Goal: Find specific page/section: Find specific page/section

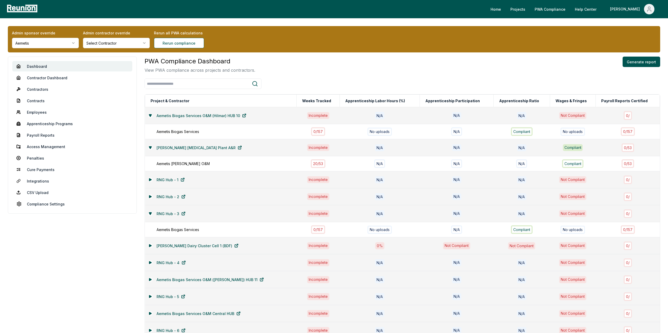
click at [39, 51] on div "Admin sponsor override Aemetis Admin contractor override Select Contractor Reru…" at bounding box center [334, 39] width 652 height 26
click at [38, 46] on html "Please visit us on your desktop We're working on making our marketplace mobile-…" at bounding box center [334, 220] width 668 height 440
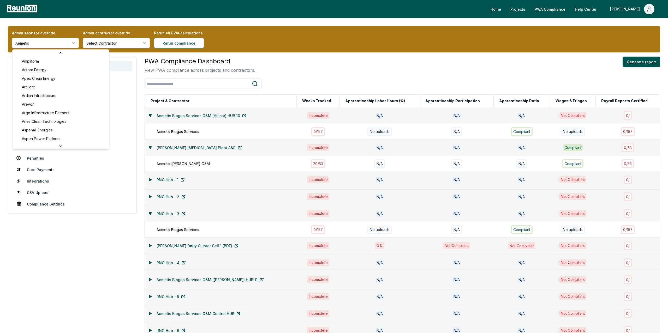
scroll to position [156, 0]
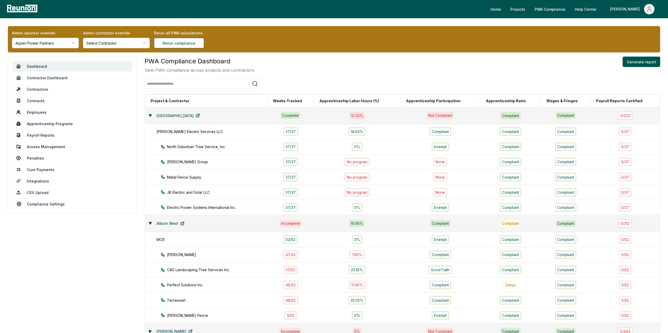
scroll to position [141, 0]
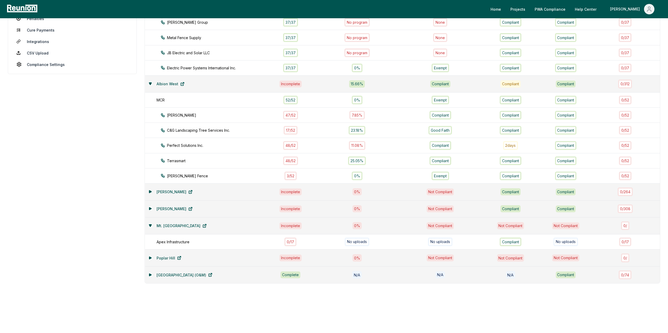
click at [148, 191] on button at bounding box center [150, 192] width 4 height 4
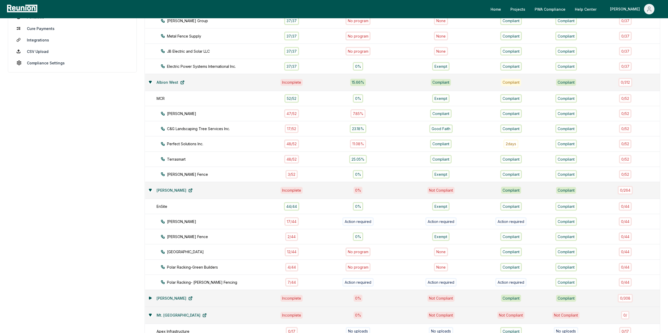
click at [149, 299] on icon at bounding box center [150, 298] width 3 height 3
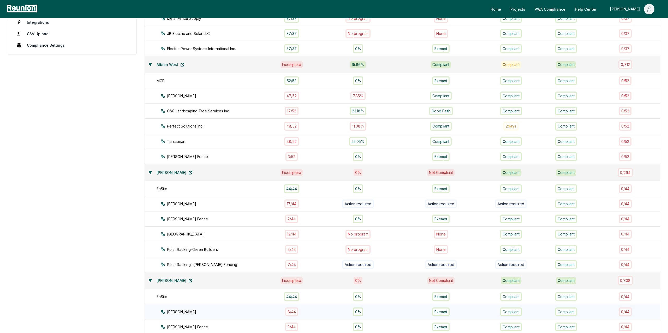
scroll to position [149, 0]
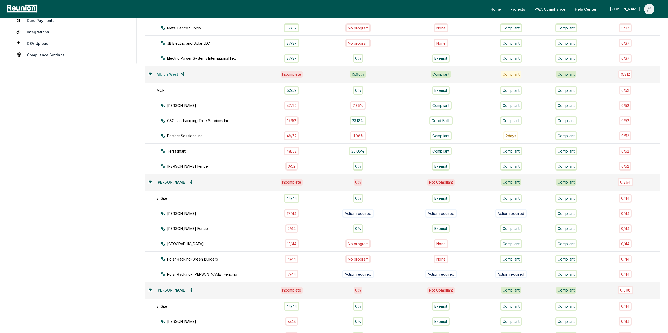
click at [152, 72] on link "Albion West" at bounding box center [170, 74] width 36 height 10
click at [151, 75] on icon at bounding box center [150, 74] width 2 height 2
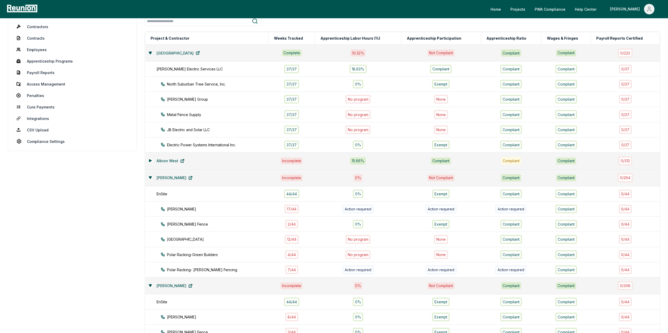
click at [151, 53] on icon at bounding box center [150, 53] width 2 height 2
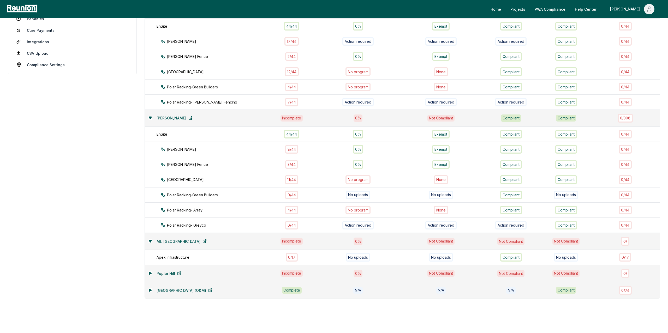
scroll to position [141, 0]
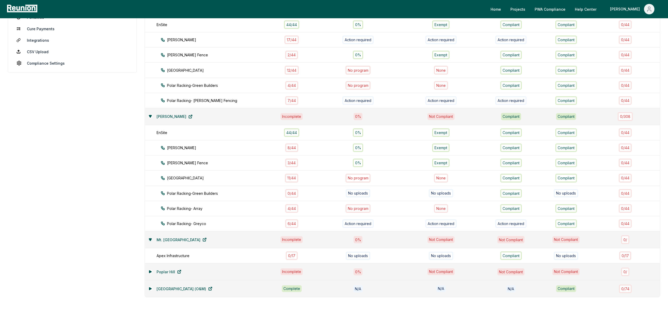
click at [150, 240] on icon at bounding box center [150, 239] width 2 height 2
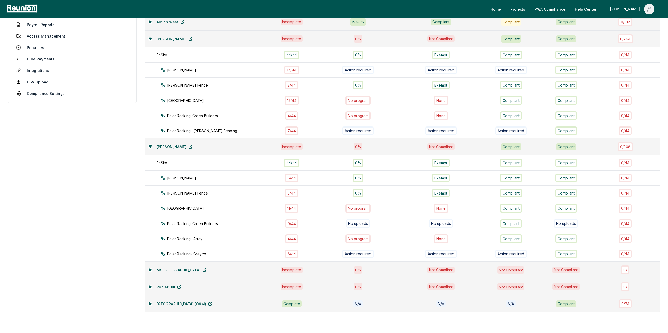
scroll to position [141, 0]
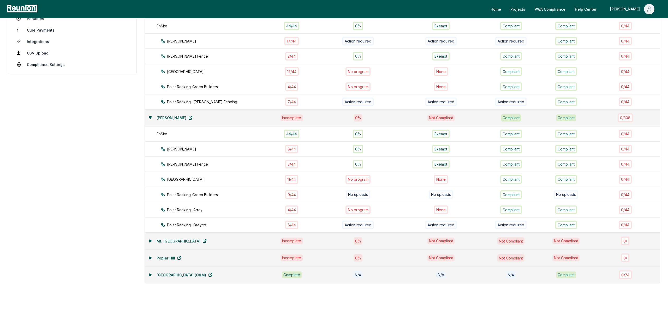
click at [151, 241] on icon at bounding box center [150, 241] width 2 height 2
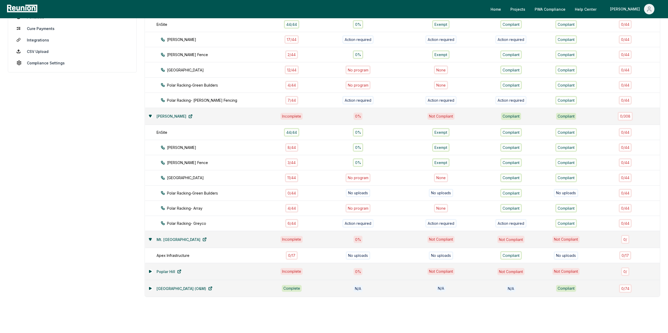
scroll to position [157, 0]
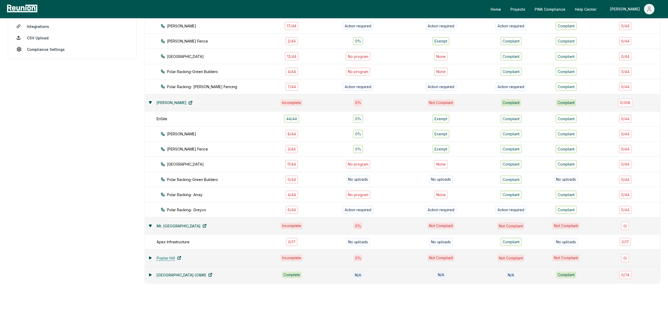
click at [153, 255] on link "Poplar Hill" at bounding box center [168, 258] width 33 height 10
click at [149, 273] on icon at bounding box center [150, 274] width 3 height 3
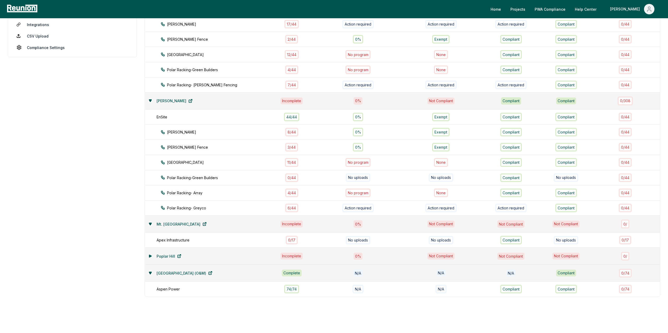
click at [151, 256] on icon at bounding box center [150, 256] width 3 height 3
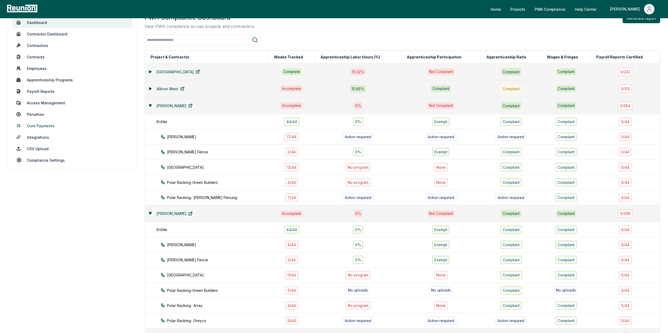
scroll to position [43, 0]
click at [646, 10] on icon "Main" at bounding box center [649, 9] width 6 height 6
click at [633, 60] on p "Log out" at bounding box center [634, 58] width 13 height 6
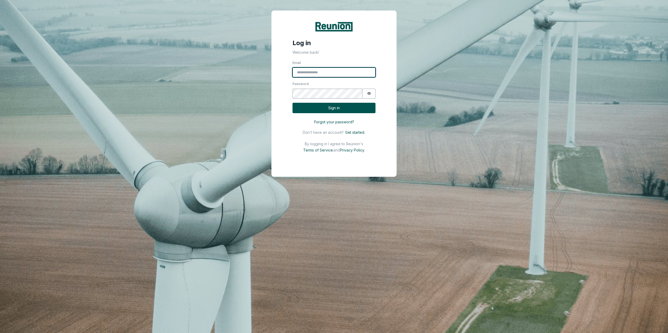
type input "**********"
click at [313, 111] on button "Sign in" at bounding box center [333, 108] width 83 height 11
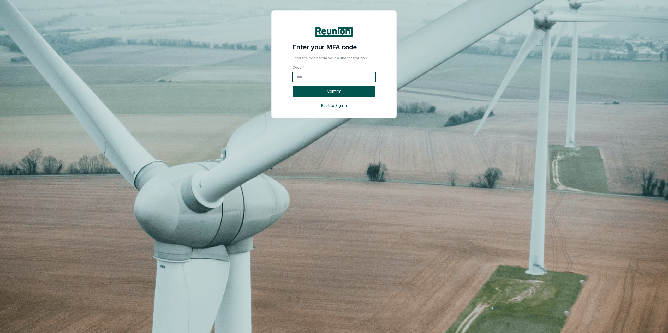
click at [313, 75] on input "Code *" at bounding box center [333, 77] width 83 height 10
type input "******"
click at [292, 86] on button "Confirm" at bounding box center [333, 91] width 83 height 11
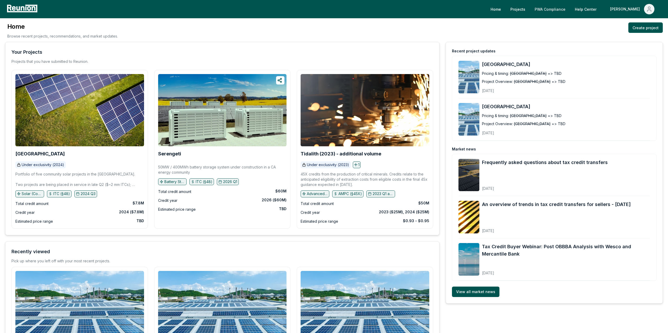
click at [569, 11] on link "PWA Compliance" at bounding box center [549, 9] width 39 height 10
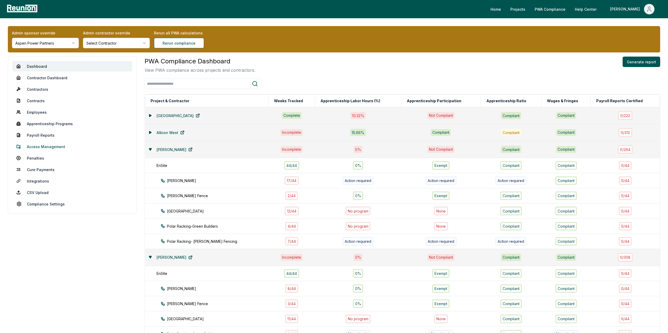
click at [43, 141] on link "Access Management" at bounding box center [72, 146] width 120 height 10
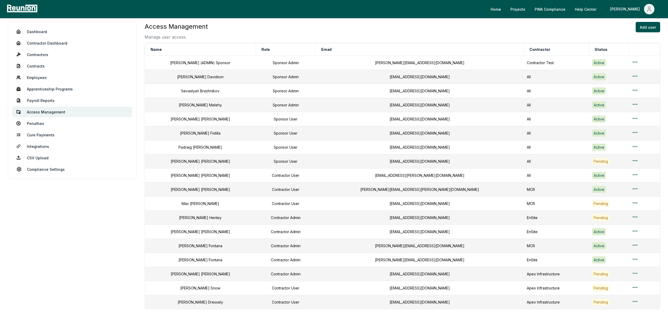
scroll to position [36, 0]
click at [39, 29] on link "Dashboard" at bounding box center [72, 30] width 120 height 10
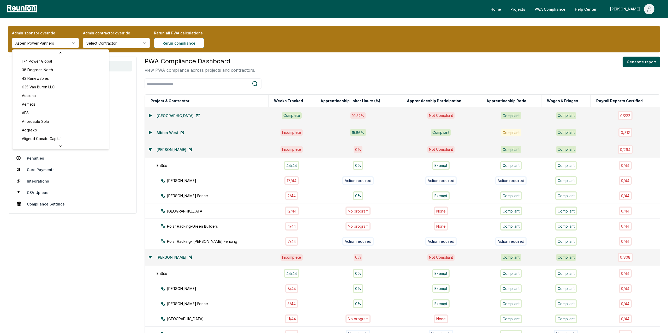
click at [49, 44] on html "Please visit us on your desktop We're working on making our marketplace mobile-…" at bounding box center [334, 259] width 668 height 518
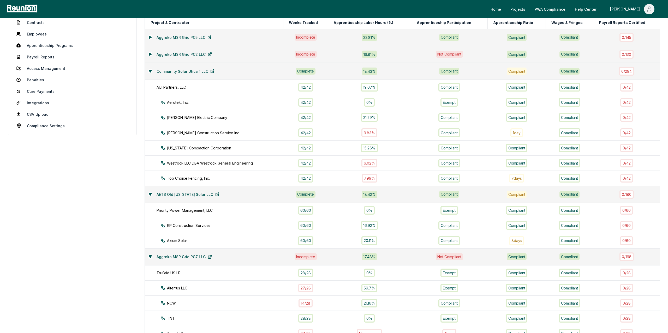
scroll to position [55, 0]
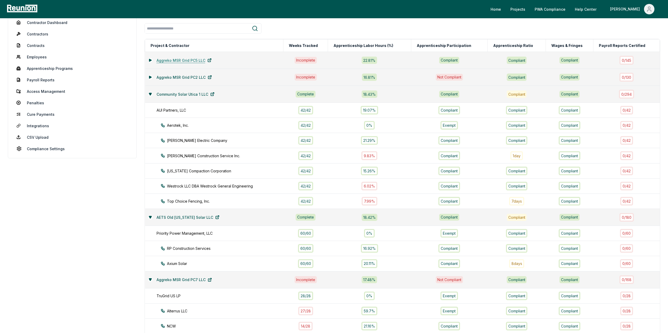
click at [154, 61] on link "Aggreko MSR Grid PC5 LLC" at bounding box center [183, 60] width 63 height 10
click at [149, 60] on icon at bounding box center [150, 60] width 2 height 2
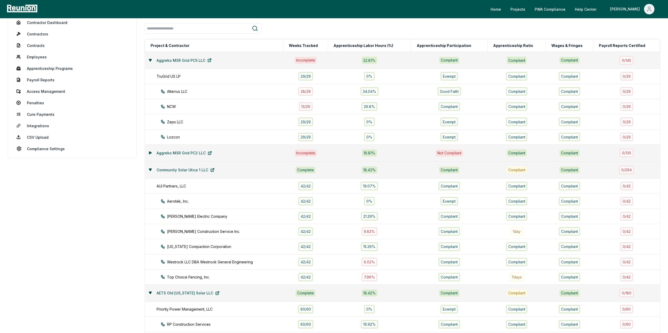
click at [148, 152] on button at bounding box center [150, 153] width 4 height 4
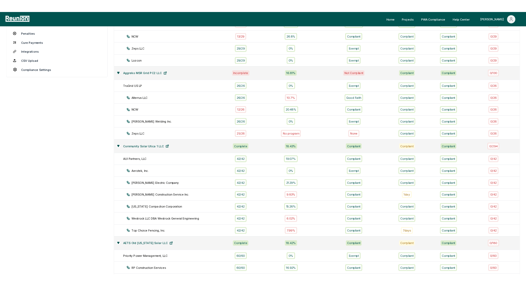
scroll to position [131, 0]
